Goal: Check status: Check status

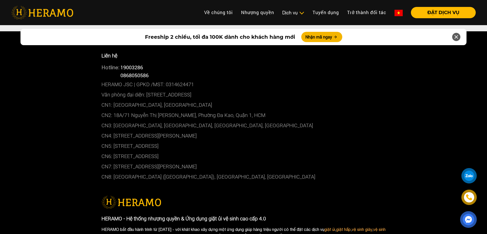
scroll to position [2657, 0]
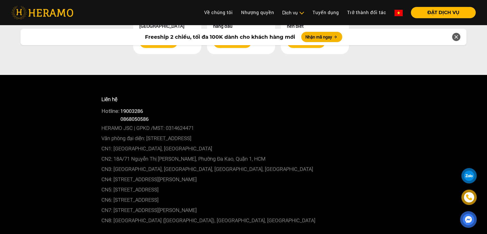
drag, startPoint x: 114, startPoint y: 186, endPoint x: 222, endPoint y: 187, distance: 107.8
click at [222, 194] on p "CN6: 15A Đường Số 2, Phường An Khánh, TP.Thủ Đức" at bounding box center [243, 199] width 284 height 10
copy p "15A Đường Số 2, Phường An Khánh, TP.Thủ Đức"
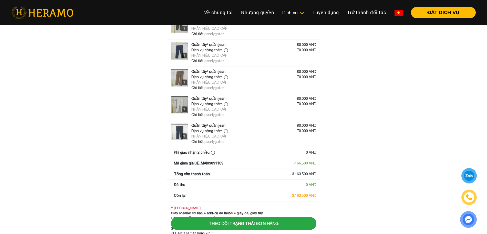
scroll to position [554, 0]
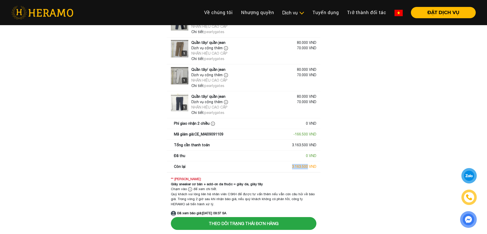
drag, startPoint x: 291, startPoint y: 167, endPoint x: 308, endPoint y: 167, distance: 16.4
click at [308, 167] on div "Còn lại 3.163.500 VND" at bounding box center [245, 166] width 142 height 5
copy div "3.163.500"
